Goal: Transaction & Acquisition: Purchase product/service

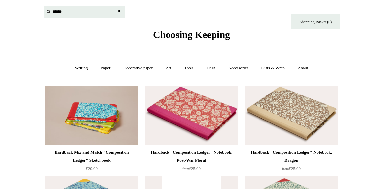
click at [59, 14] on input "text" at bounding box center [84, 12] width 81 height 12
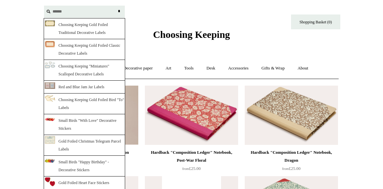
type input "******"
click at [88, 50] on link "Choosing Keeping Gold Foiled Classic Decorative Labels" at bounding box center [85, 49] width 82 height 21
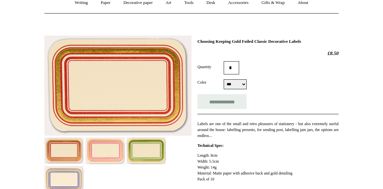
scroll to position [64, 0]
